Goal: Task Accomplishment & Management: Use online tool/utility

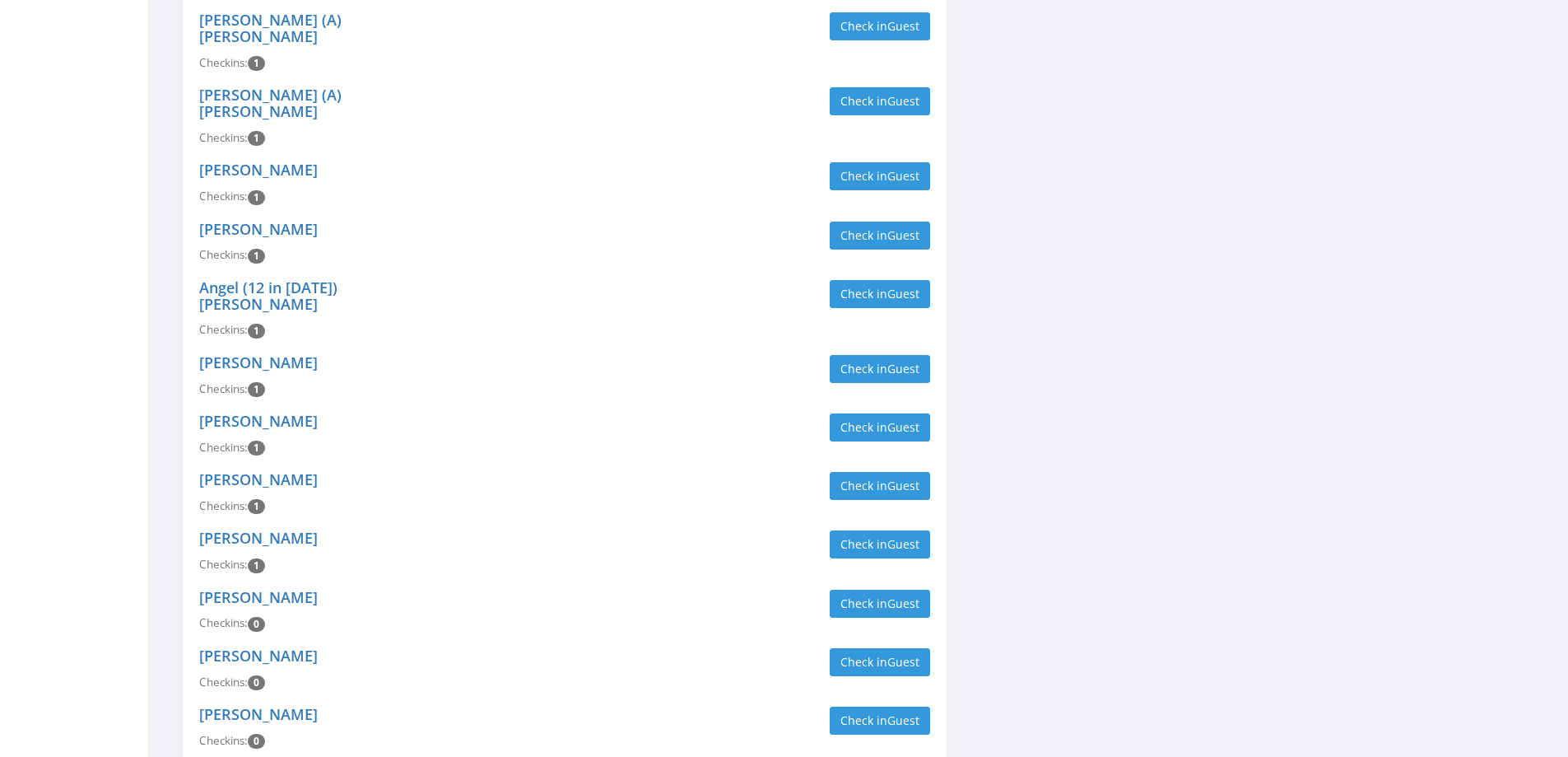
scroll to position [1893, 0]
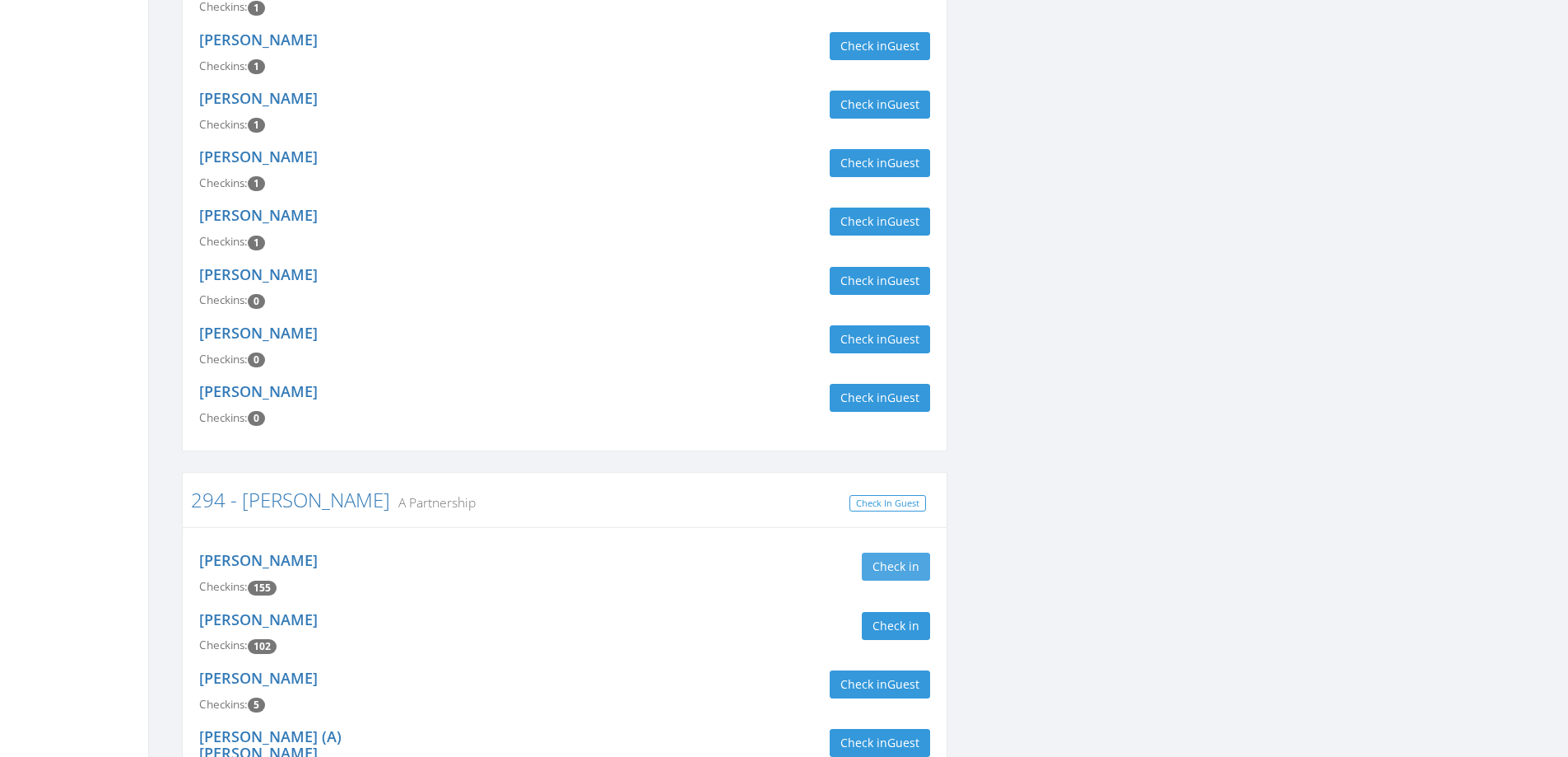
type input "[PERSON_NAME]"
click at [914, 552] on button "Check in" at bounding box center [897, 566] width 69 height 28
click at [909, 611] on button "Check in" at bounding box center [897, 625] width 69 height 28
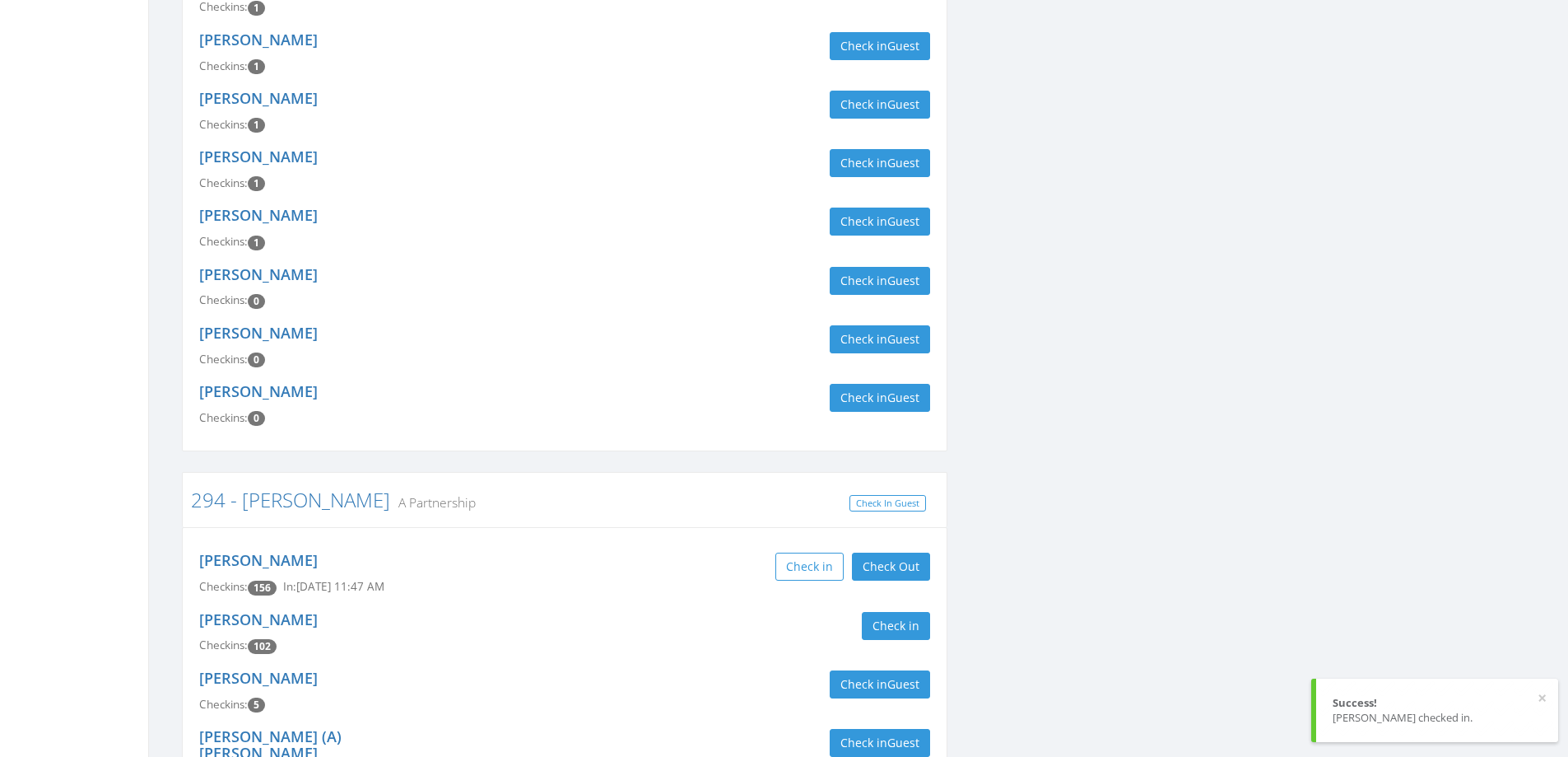
click at [638, 671] on div "Check in Guest" at bounding box center [754, 684] width 353 height 28
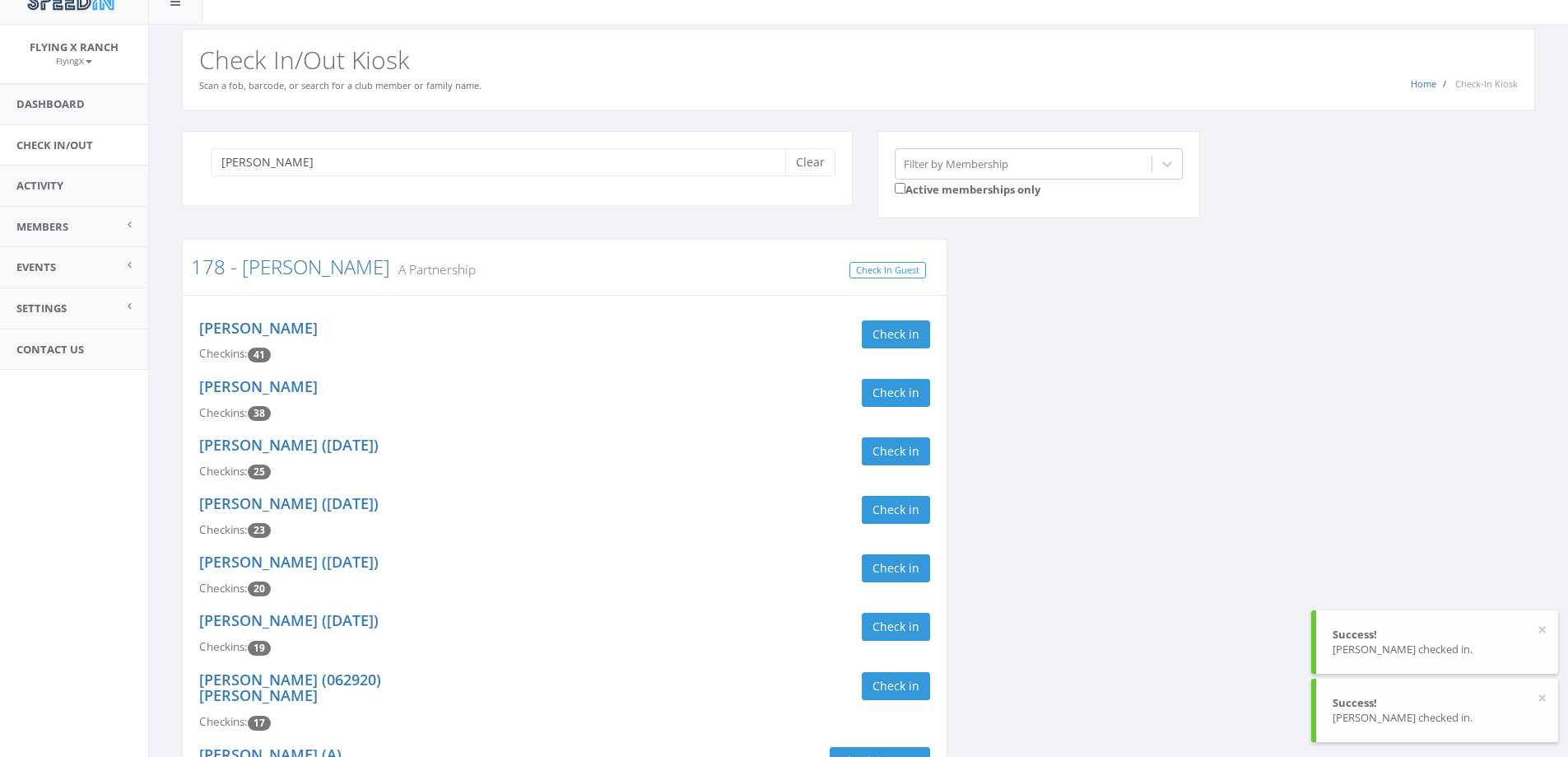
scroll to position [0, 0]
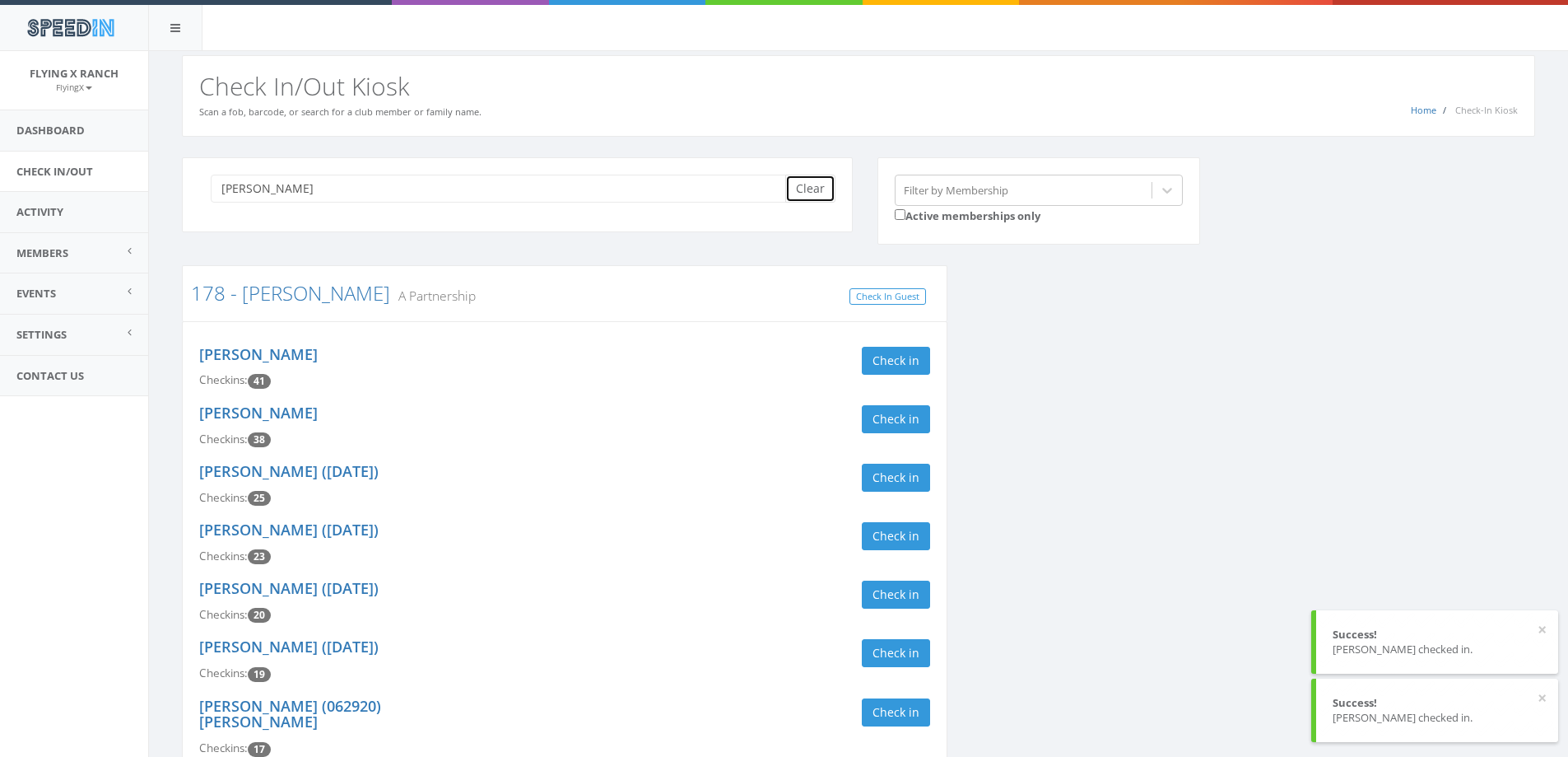
click at [804, 191] on button "Clear" at bounding box center [810, 188] width 51 height 28
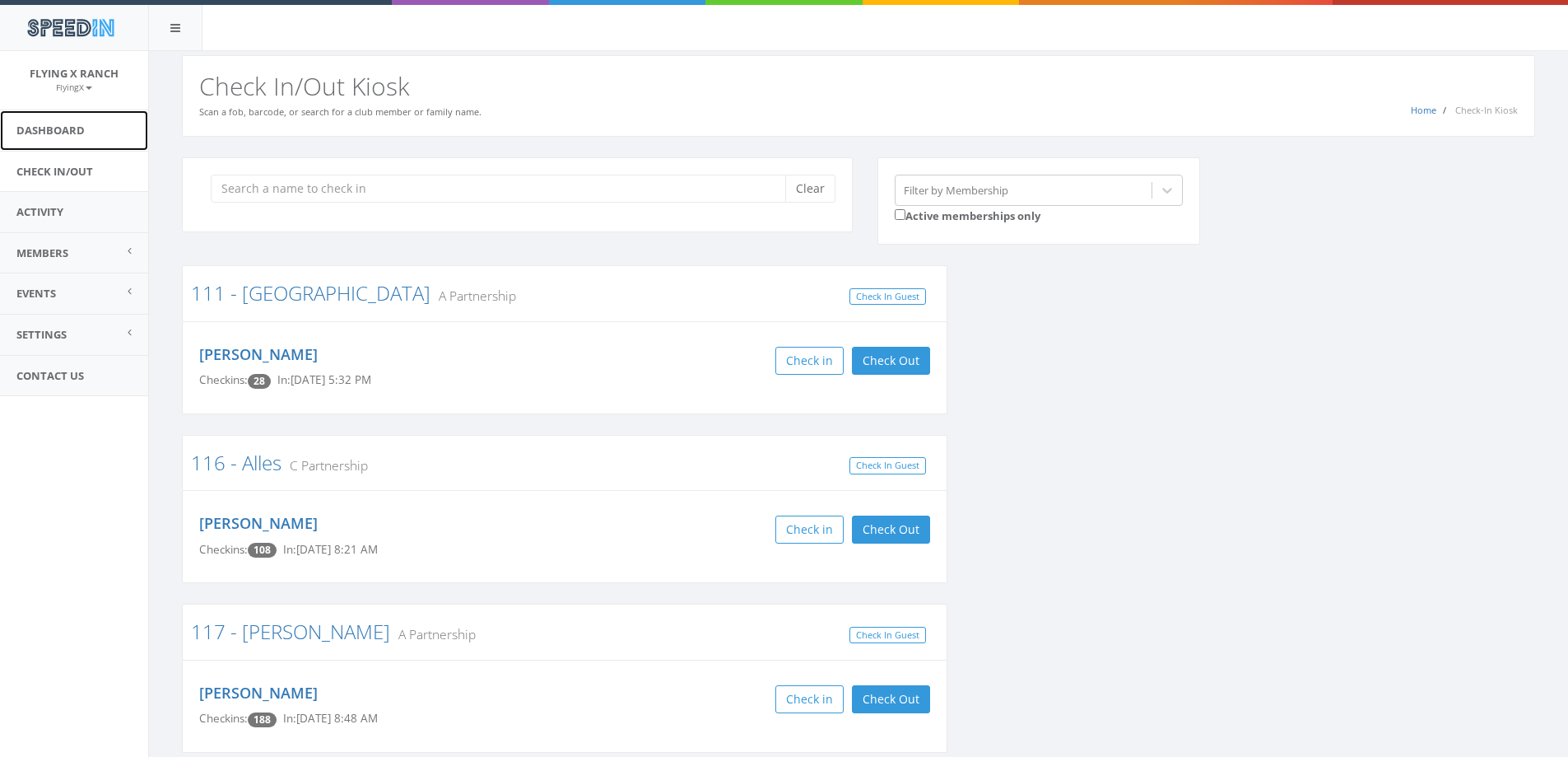
click at [45, 134] on link "Dashboard" at bounding box center [74, 130] width 148 height 40
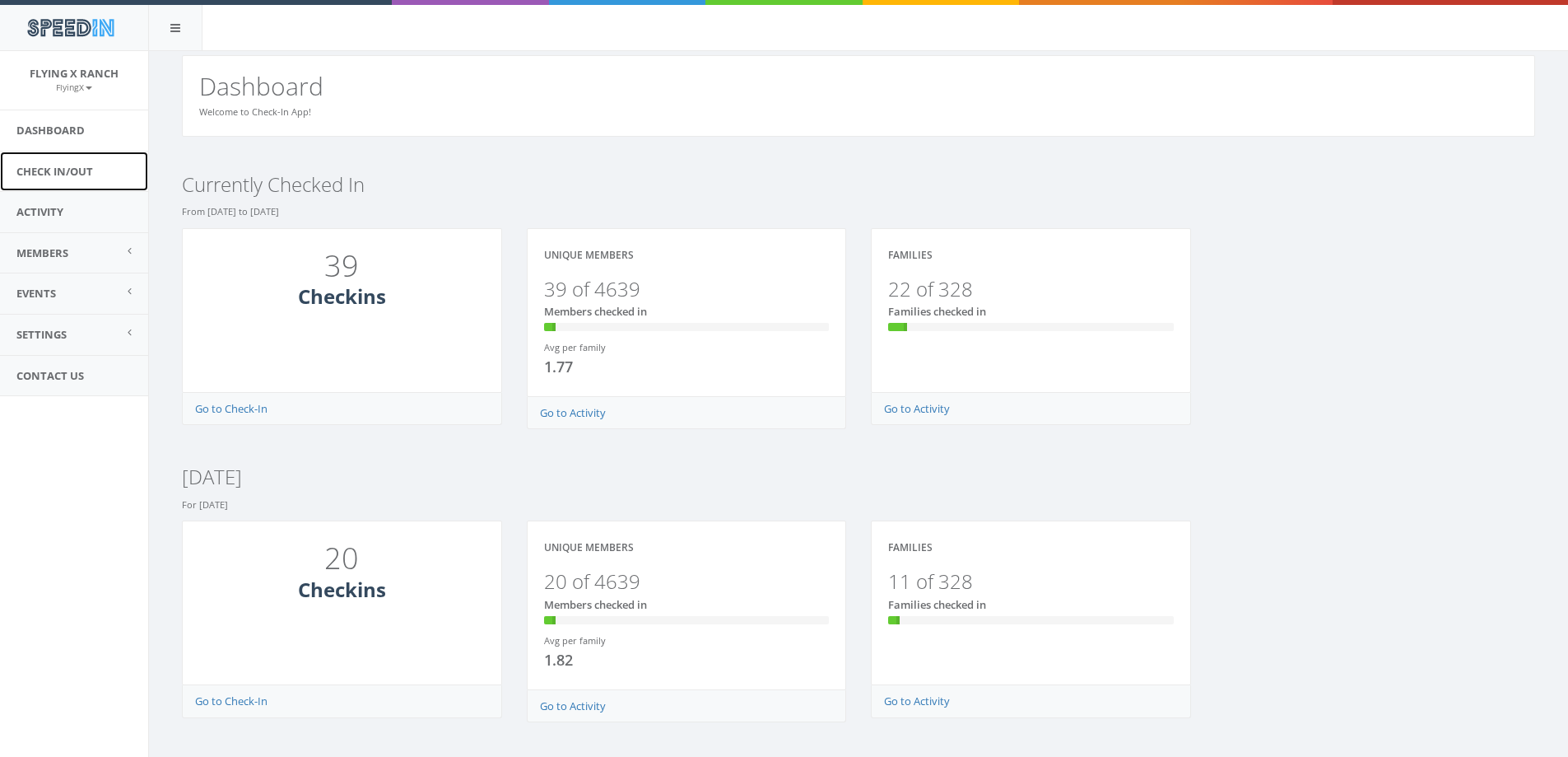
click at [56, 166] on link "Check In/Out" at bounding box center [74, 171] width 148 height 40
